Goal: Task Accomplishment & Management: Manage account settings

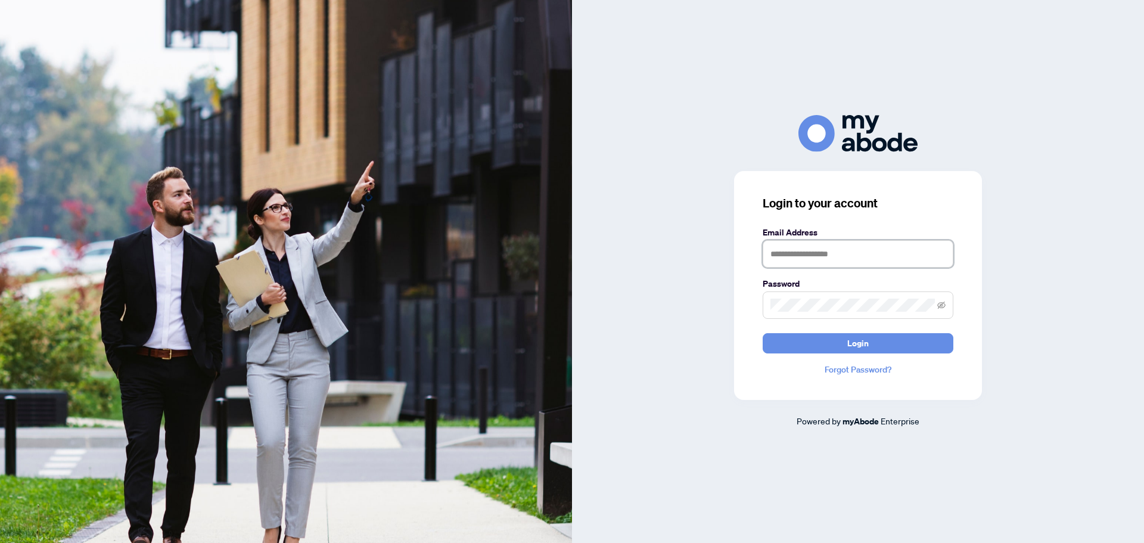
click at [863, 248] on input "text" at bounding box center [858, 253] width 191 height 27
type input "**********"
click at [805, 296] on span at bounding box center [858, 304] width 191 height 27
click at [763, 333] on button "Login" at bounding box center [858, 343] width 191 height 20
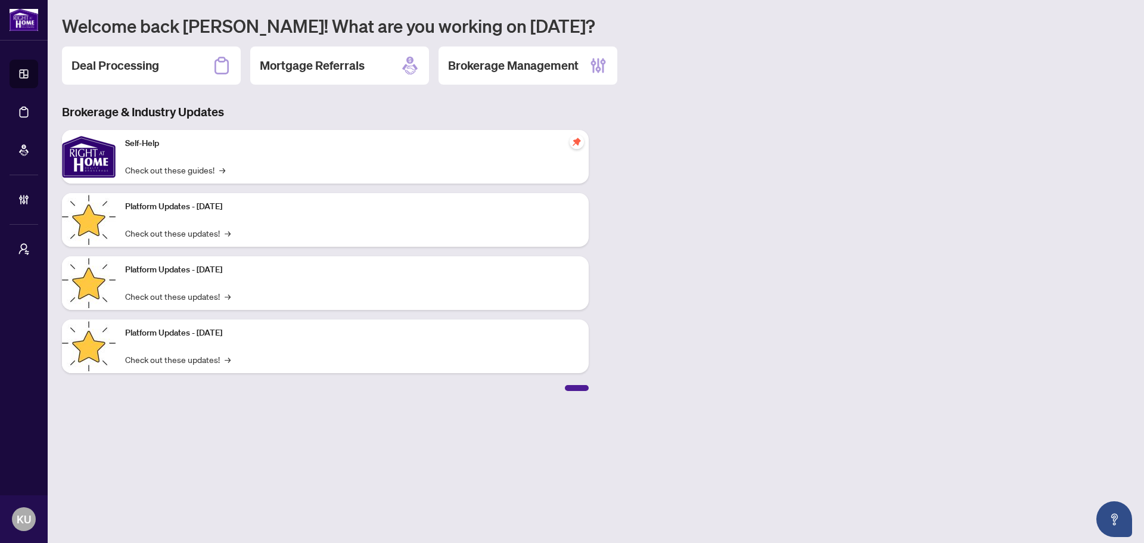
drag, startPoint x: 191, startPoint y: 65, endPoint x: 210, endPoint y: 77, distance: 22.0
click at [191, 65] on div "Deal Processing" at bounding box center [151, 65] width 179 height 38
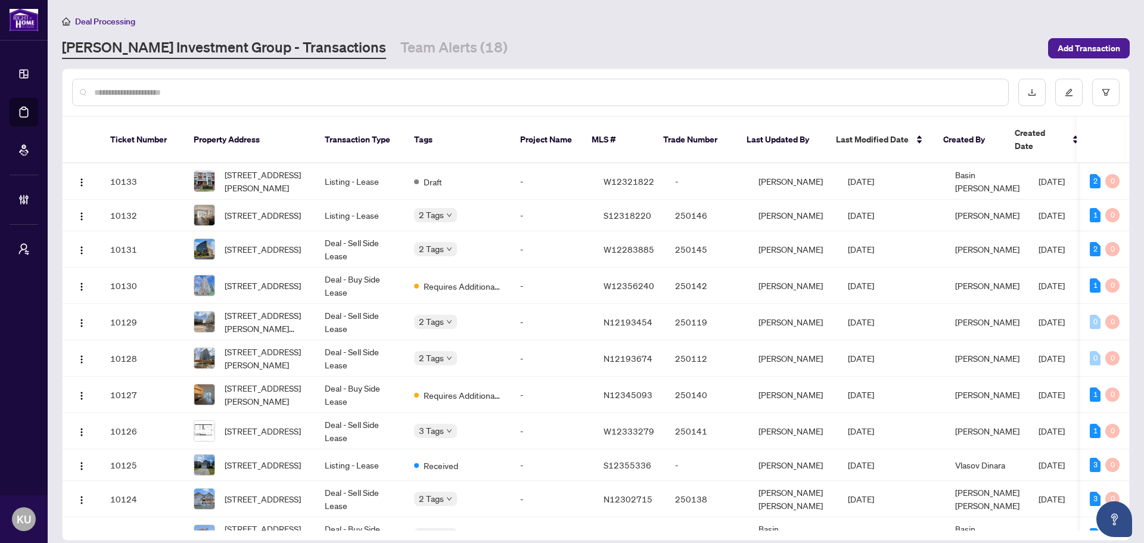
click at [158, 94] on input "text" at bounding box center [546, 92] width 904 height 13
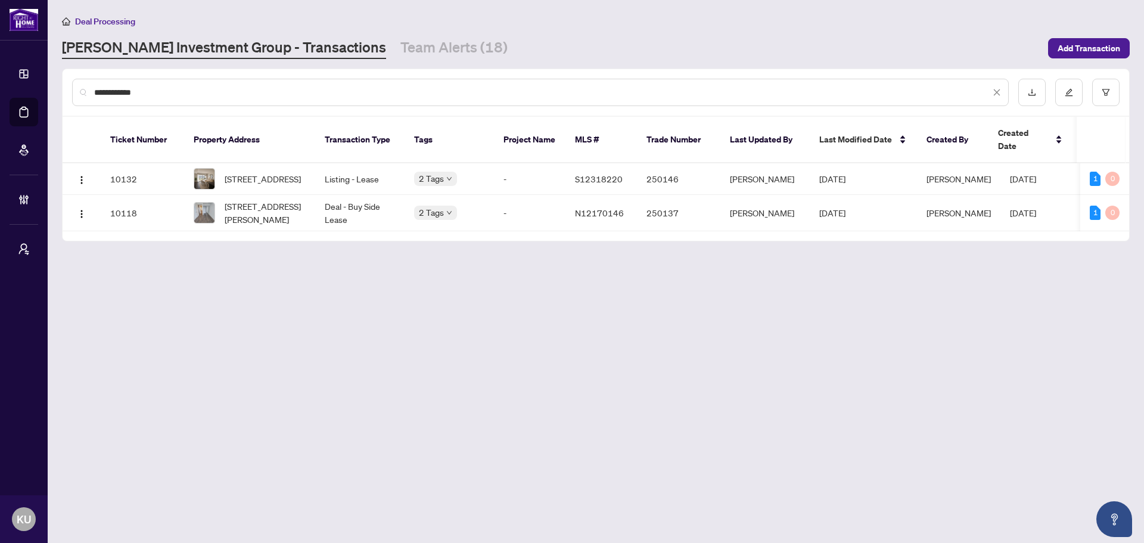
type input "**********"
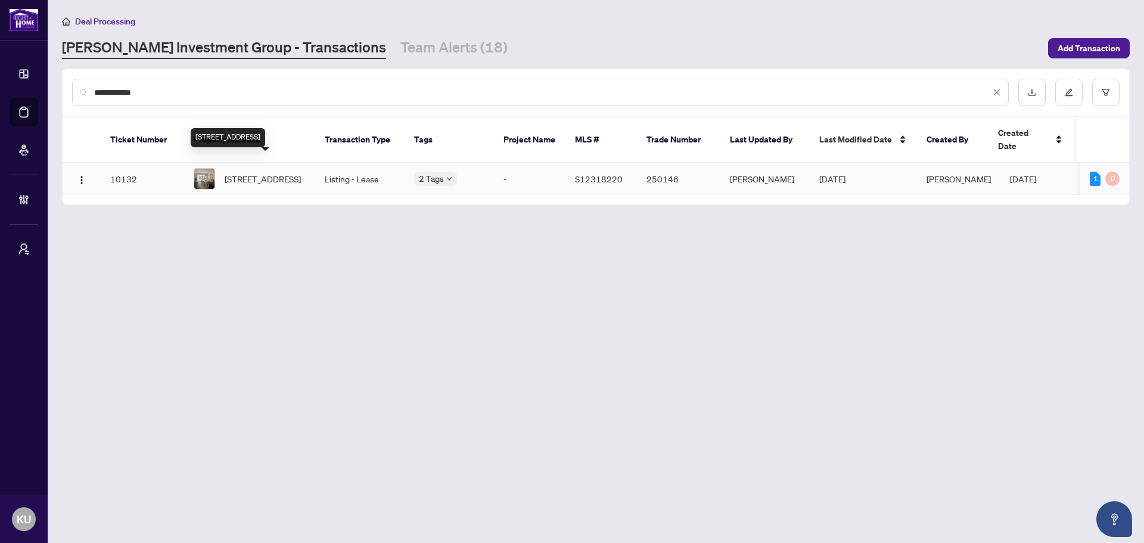
click at [284, 172] on span "[STREET_ADDRESS]" at bounding box center [263, 178] width 76 height 13
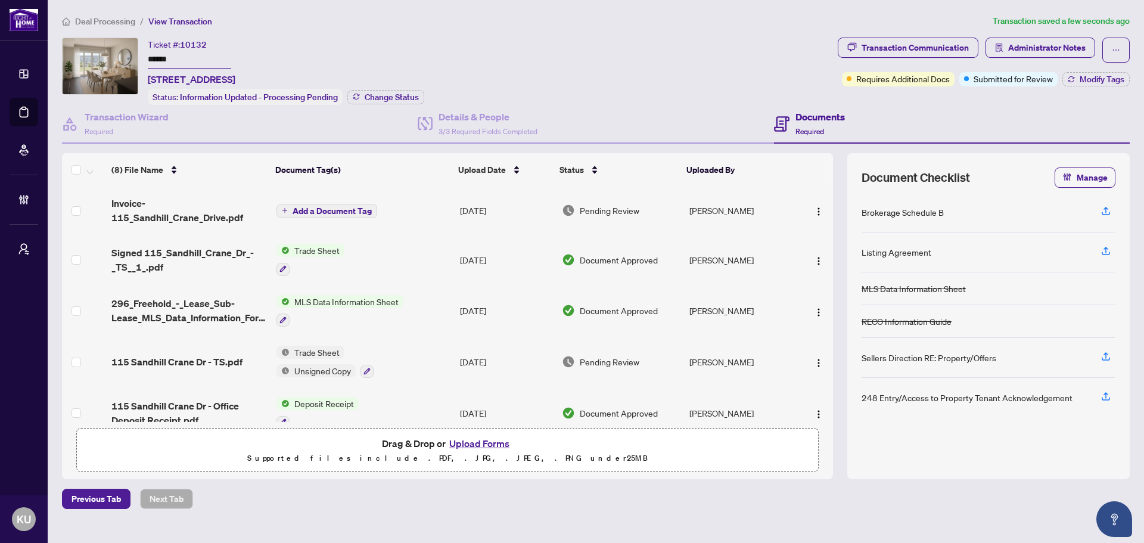
click at [322, 207] on span "Add a Document Tag" at bounding box center [332, 211] width 79 height 8
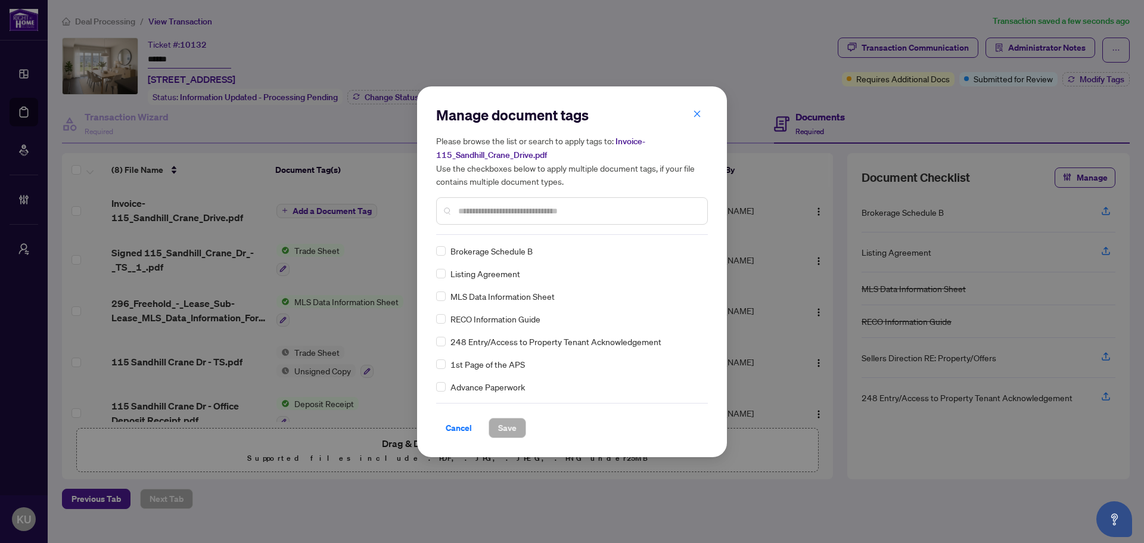
click at [481, 209] on input "text" at bounding box center [578, 210] width 240 height 13
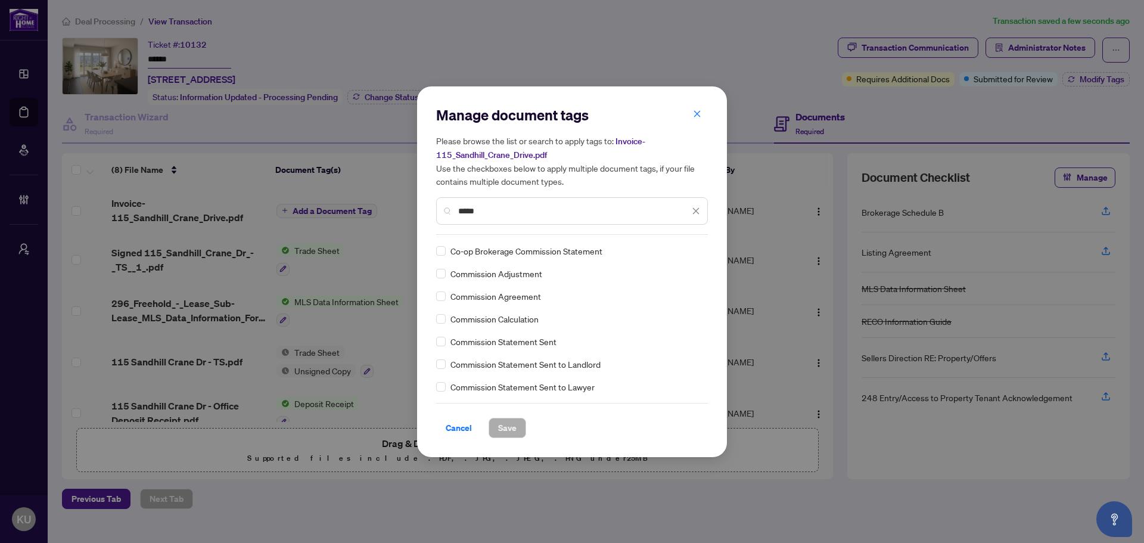
type input "*****"
click at [680, 250] on img at bounding box center [683, 251] width 12 height 12
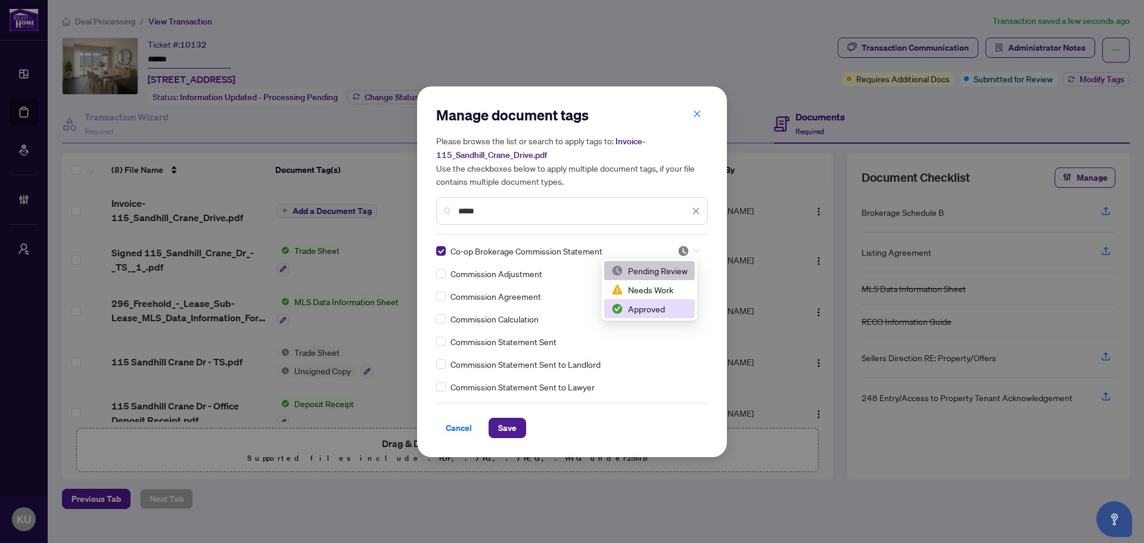
click at [658, 303] on div "Approved" at bounding box center [649, 308] width 76 height 13
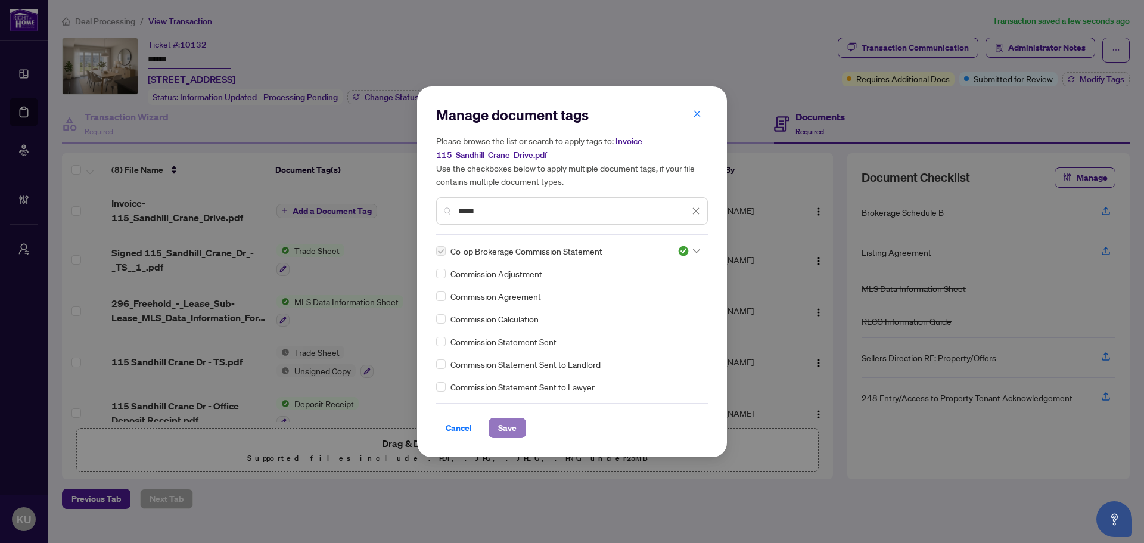
click at [506, 419] on span "Save" at bounding box center [507, 427] width 18 height 19
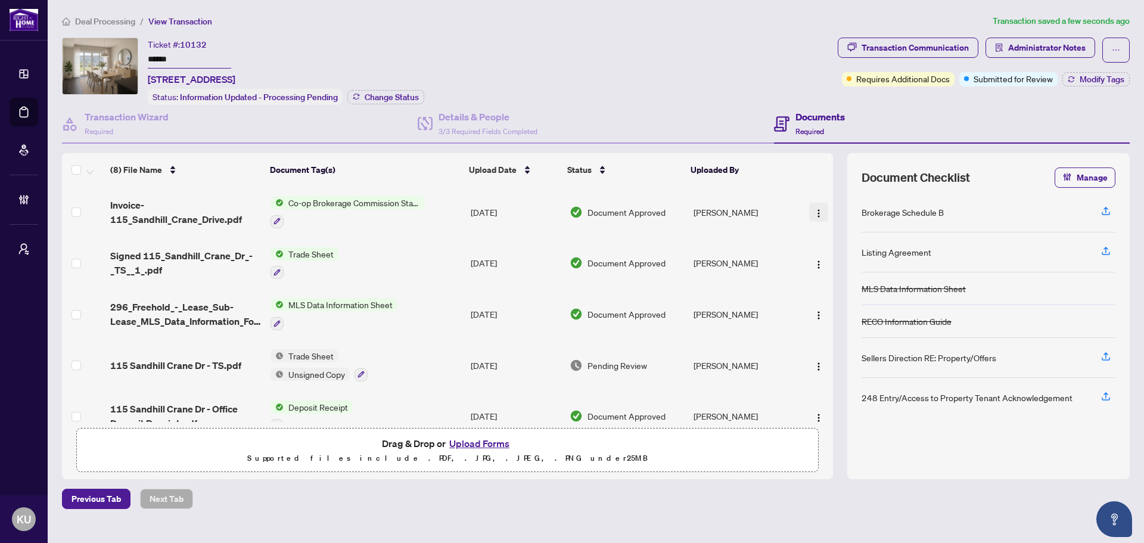
click at [814, 210] on img "button" at bounding box center [819, 214] width 10 height 10
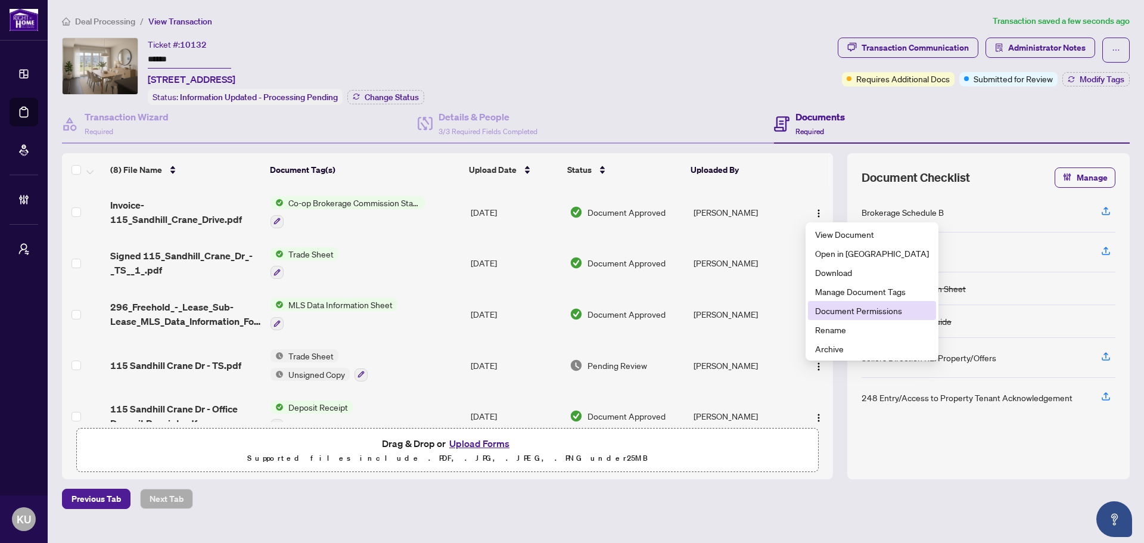
click at [845, 312] on span "Document Permissions" at bounding box center [872, 310] width 114 height 13
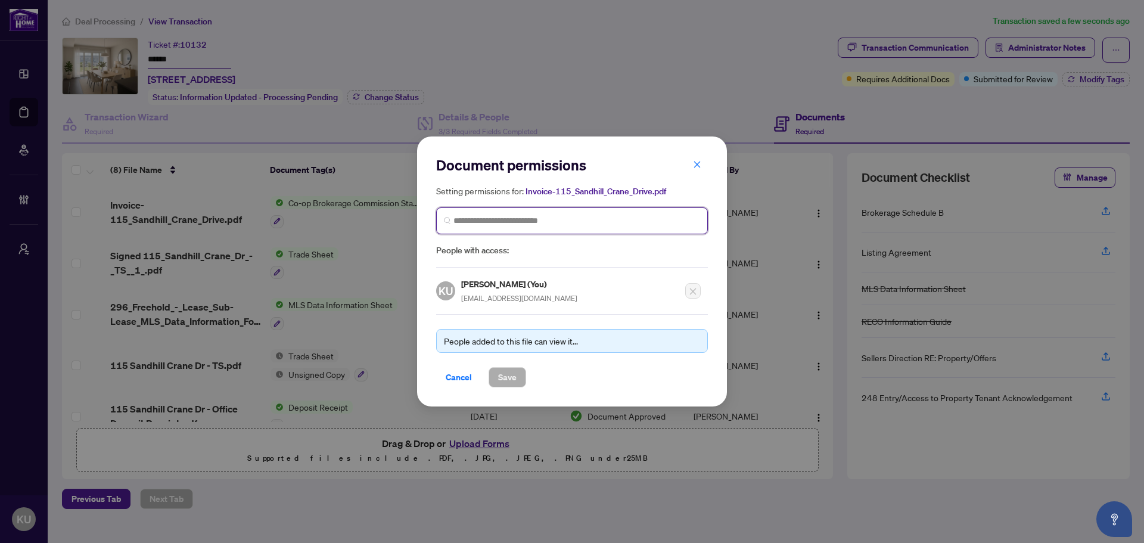
click at [480, 218] on input "search" at bounding box center [576, 220] width 247 height 13
type input "*"
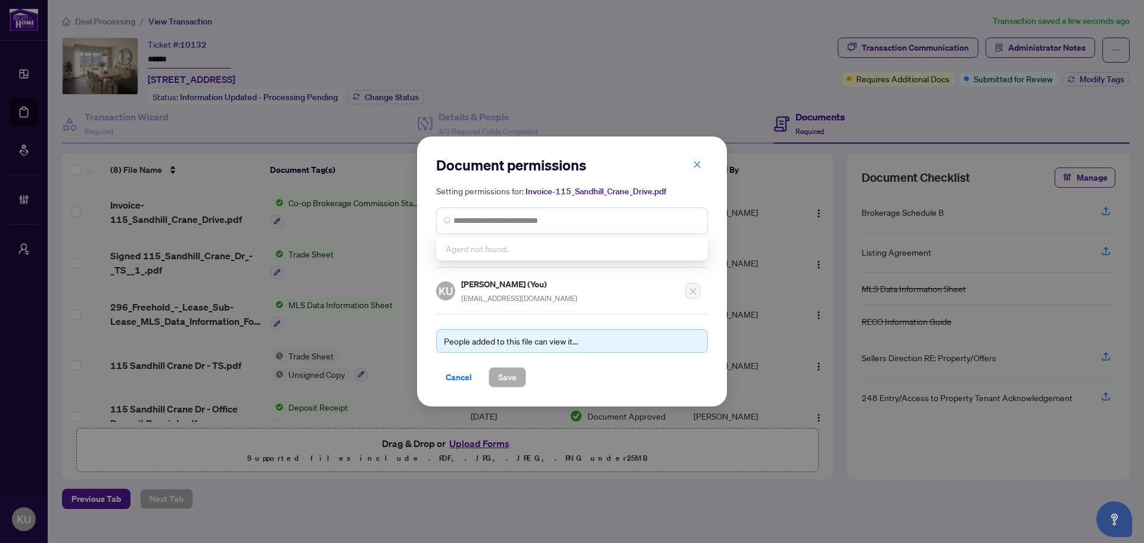
click at [541, 68] on div "Document permissions Setting permissions for: Invoice-115_Sandhill_Crane_Drive.…" at bounding box center [572, 271] width 1144 height 543
click at [453, 375] on span "Cancel" at bounding box center [459, 377] width 26 height 19
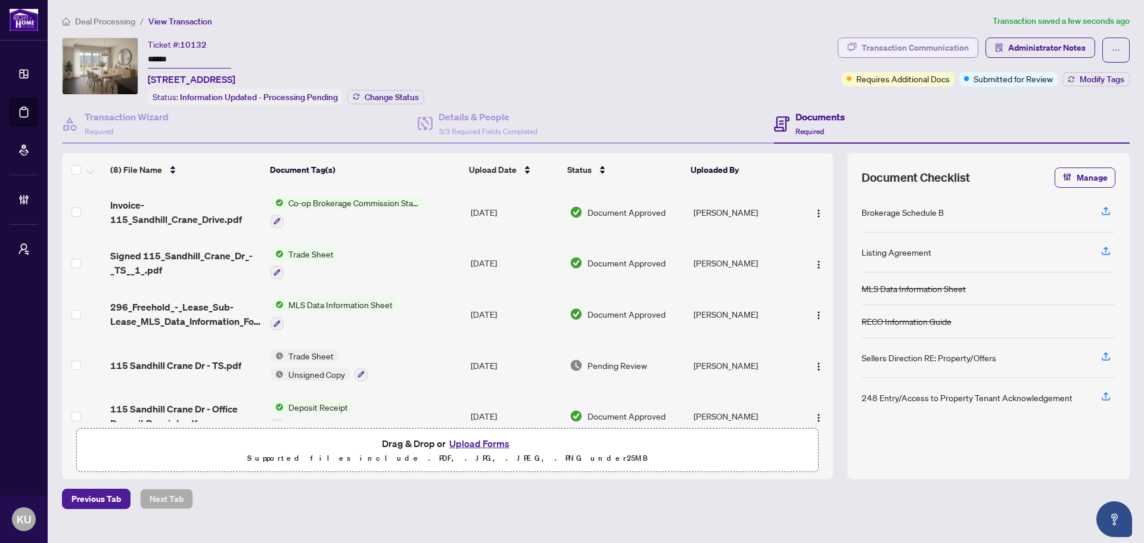
click at [938, 48] on div "Transaction Communication" at bounding box center [914, 47] width 107 height 19
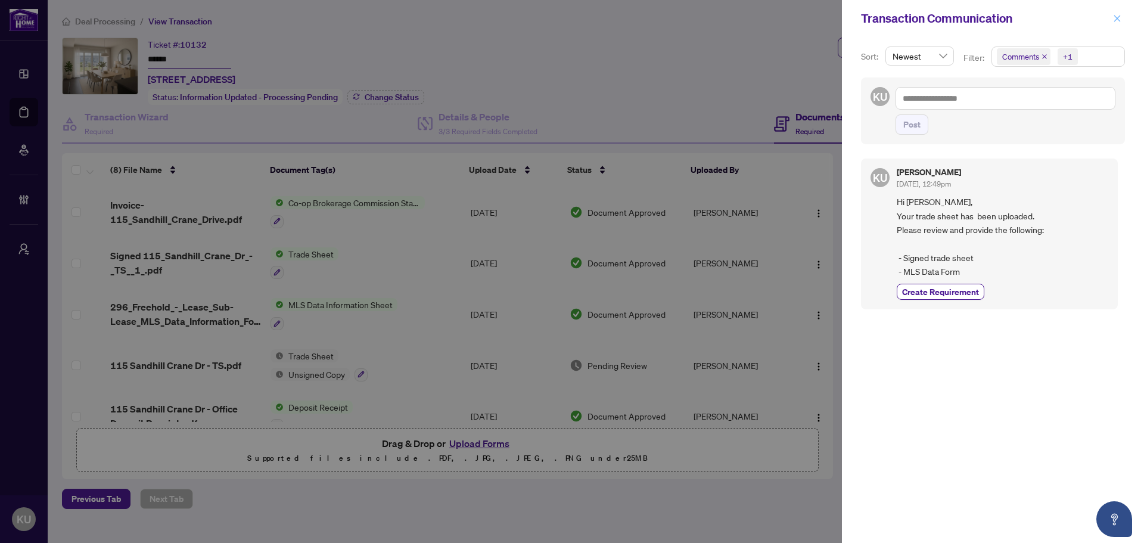
click at [1116, 15] on icon "close" at bounding box center [1117, 18] width 8 height 8
